Goal: Task Accomplishment & Management: Use online tool/utility

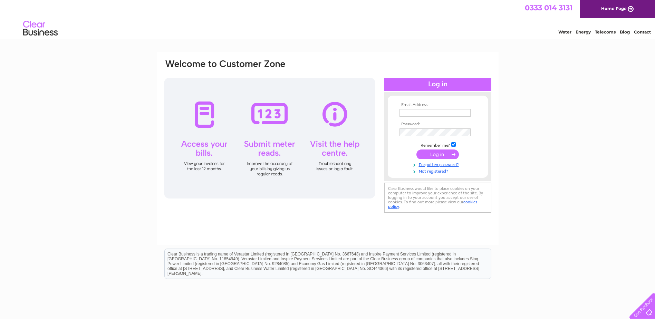
type input "info@protoolengineeringsupplies.com"
click at [431, 155] on input "submit" at bounding box center [437, 155] width 42 height 10
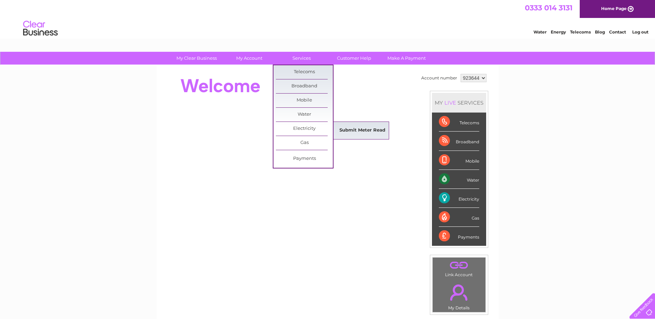
click at [371, 133] on link "Submit Meter Read" at bounding box center [362, 131] width 57 height 14
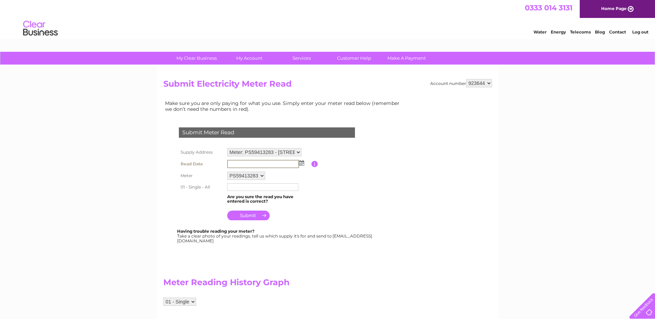
click at [261, 164] on input "text" at bounding box center [263, 164] width 72 height 8
click at [262, 160] on input "text" at bounding box center [263, 164] width 72 height 8
click at [256, 164] on input "text" at bounding box center [263, 164] width 72 height 8
click at [301, 164] on img at bounding box center [301, 163] width 5 height 6
click at [245, 221] on link "29" at bounding box center [244, 223] width 11 height 7
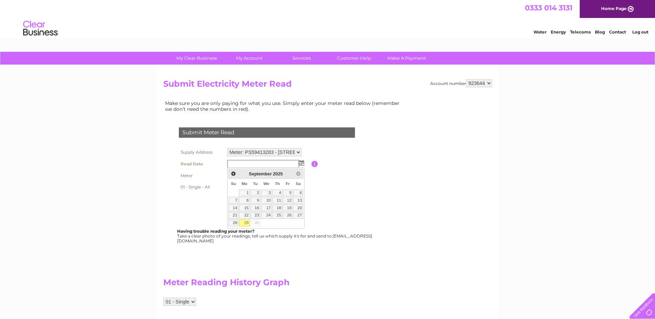
type input "[DATE]"
click at [246, 188] on input "text" at bounding box center [263, 187] width 72 height 8
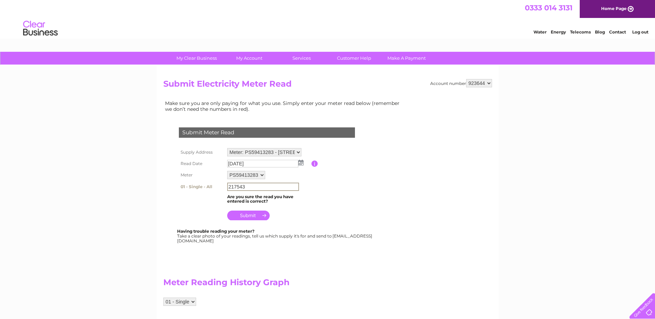
type input "217543"
click at [255, 217] on input "submit" at bounding box center [248, 215] width 42 height 10
